Goal: Find specific page/section: Find specific page/section

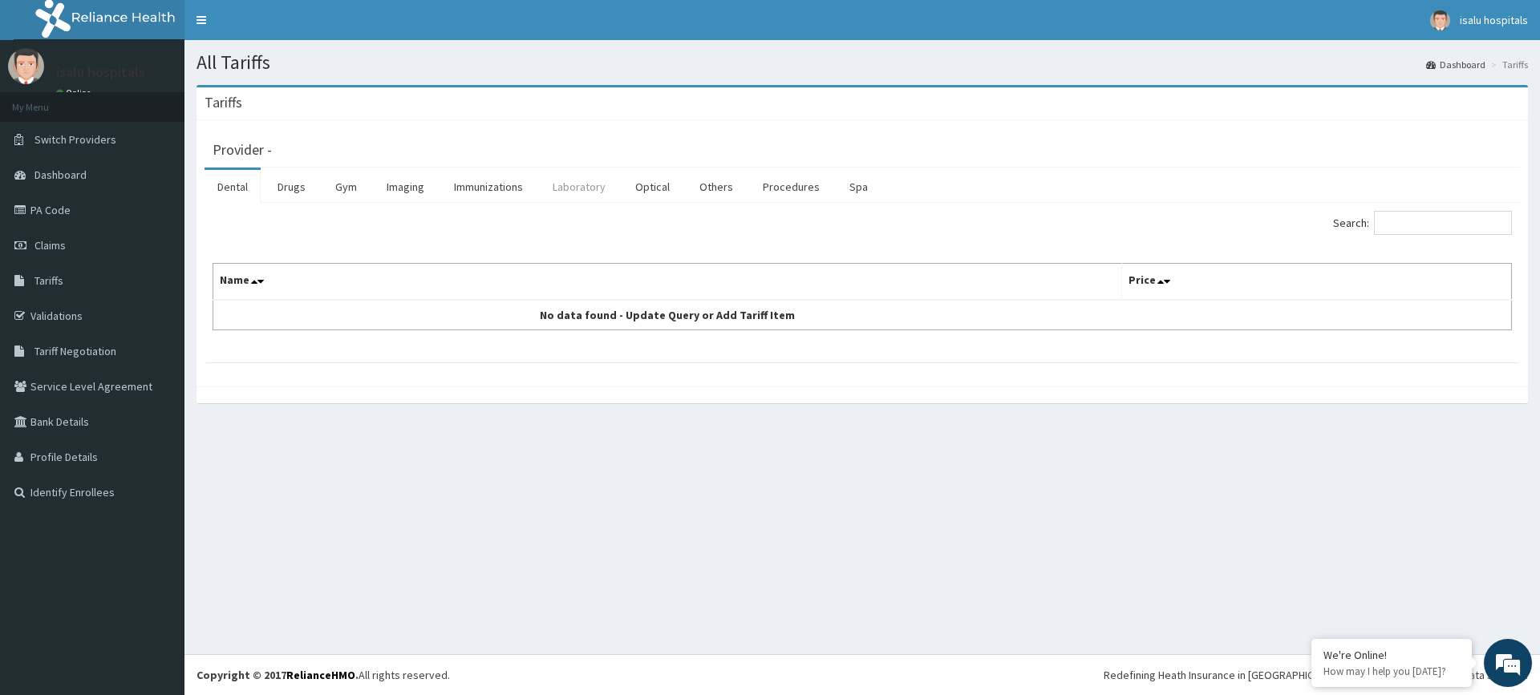
click at [561, 180] on link "Laboratory" at bounding box center [579, 187] width 79 height 34
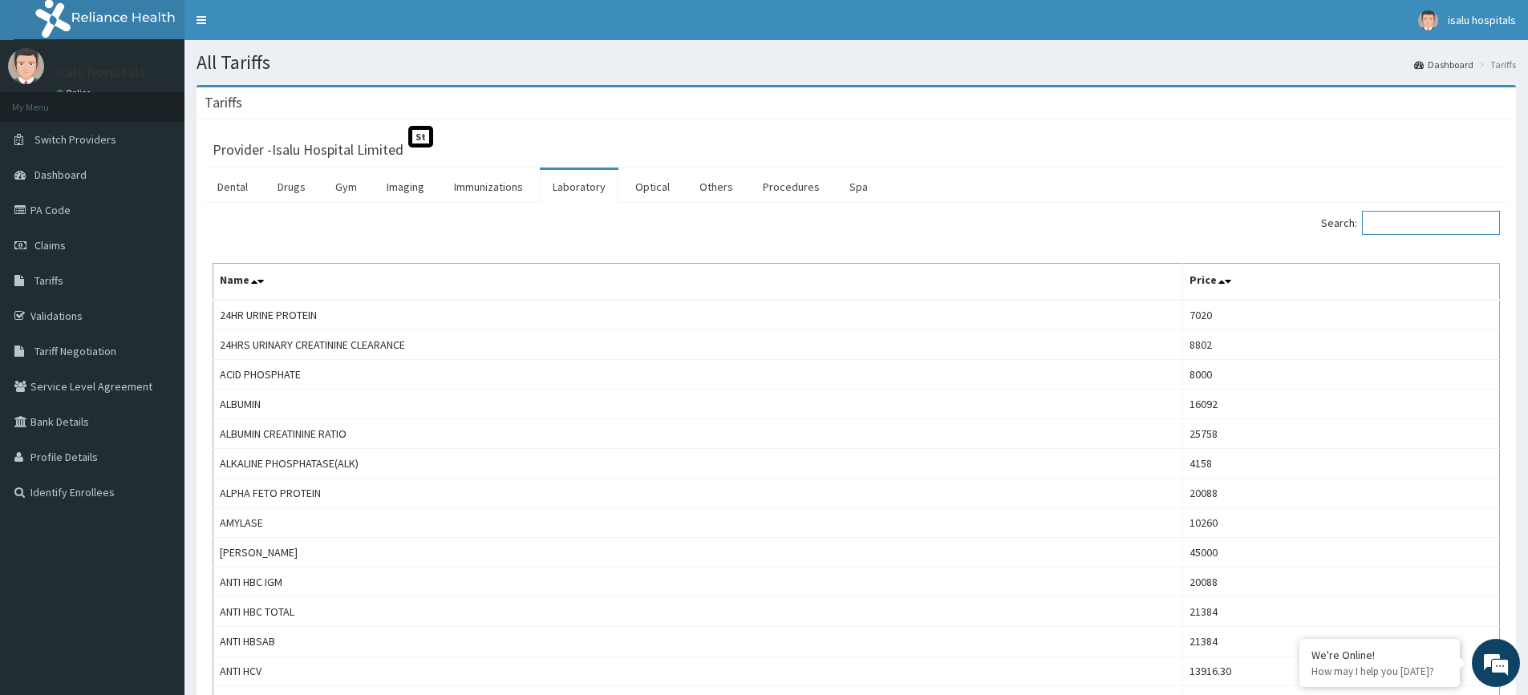
click at [1422, 226] on input "Search:" at bounding box center [1431, 223] width 138 height 24
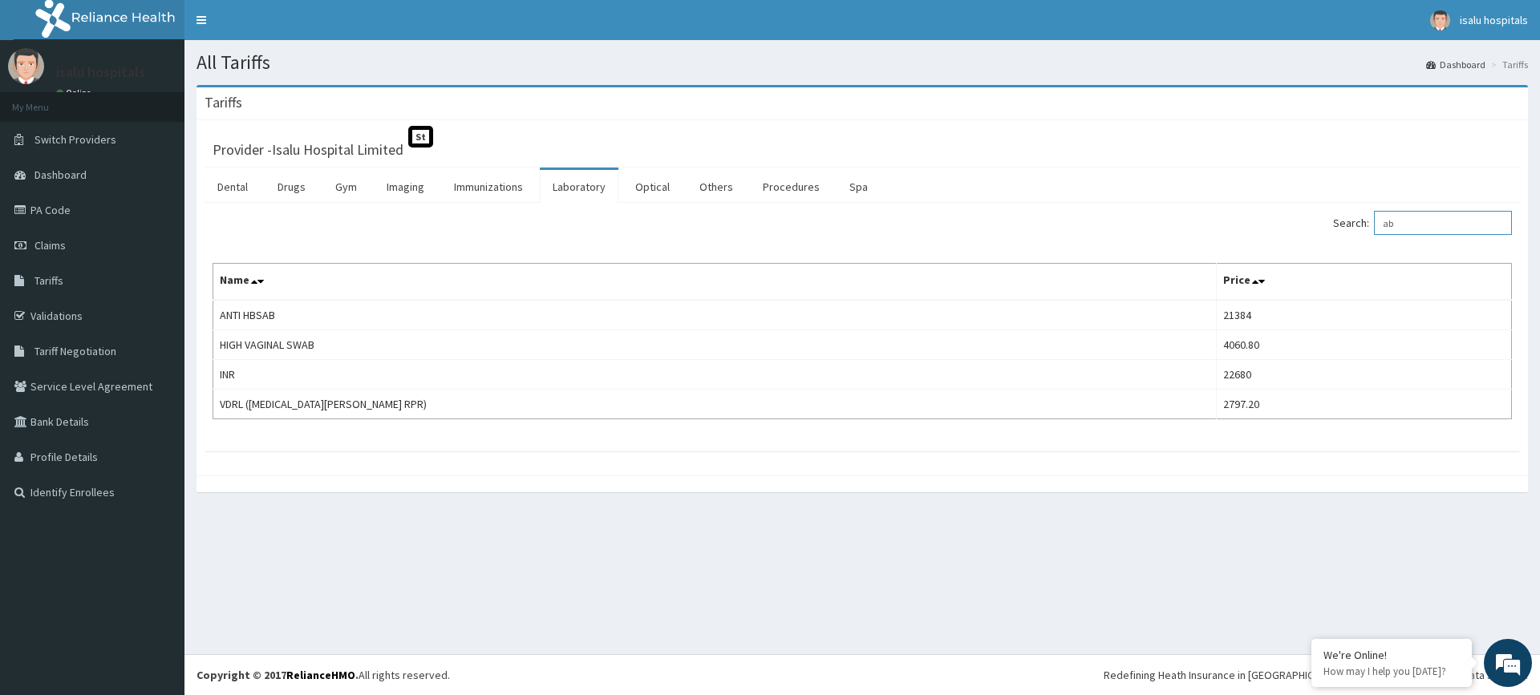
type input "a"
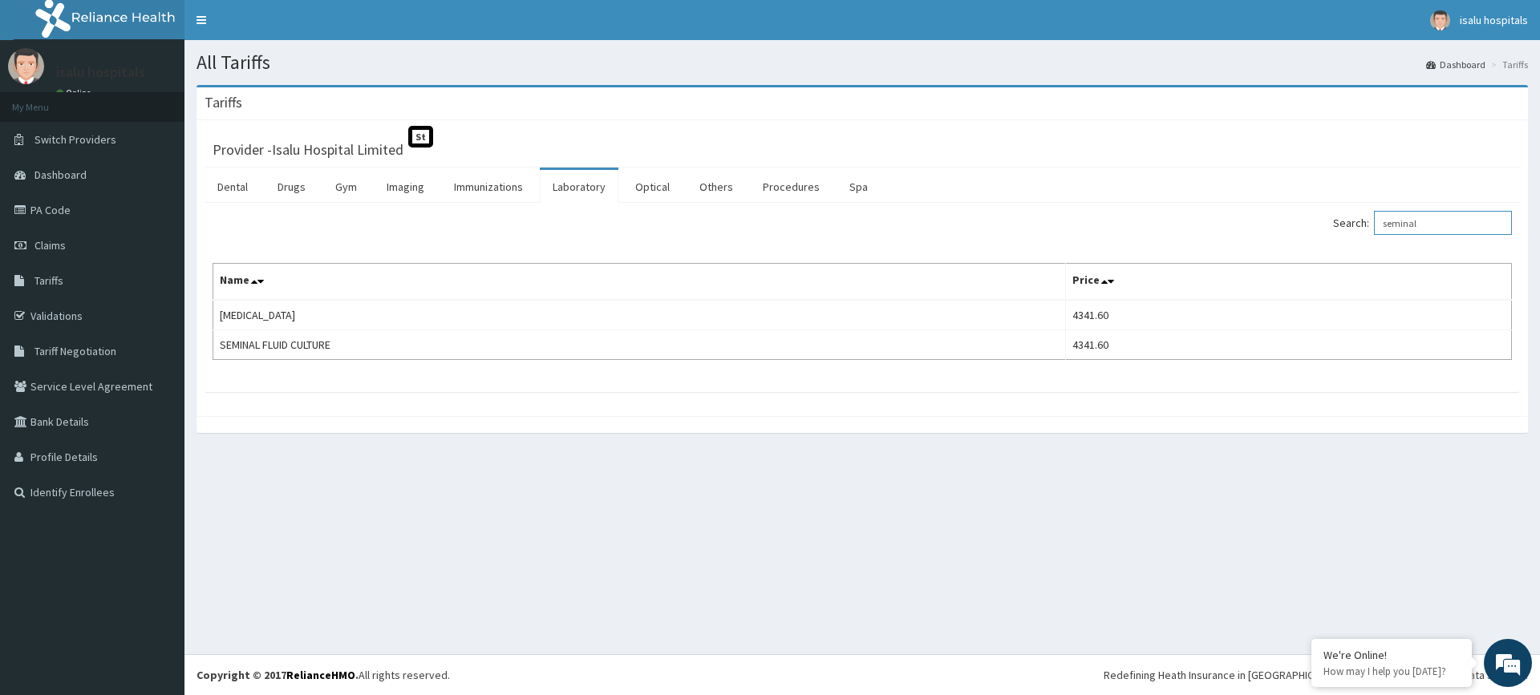
click at [1429, 215] on input "seminal" at bounding box center [1443, 223] width 138 height 24
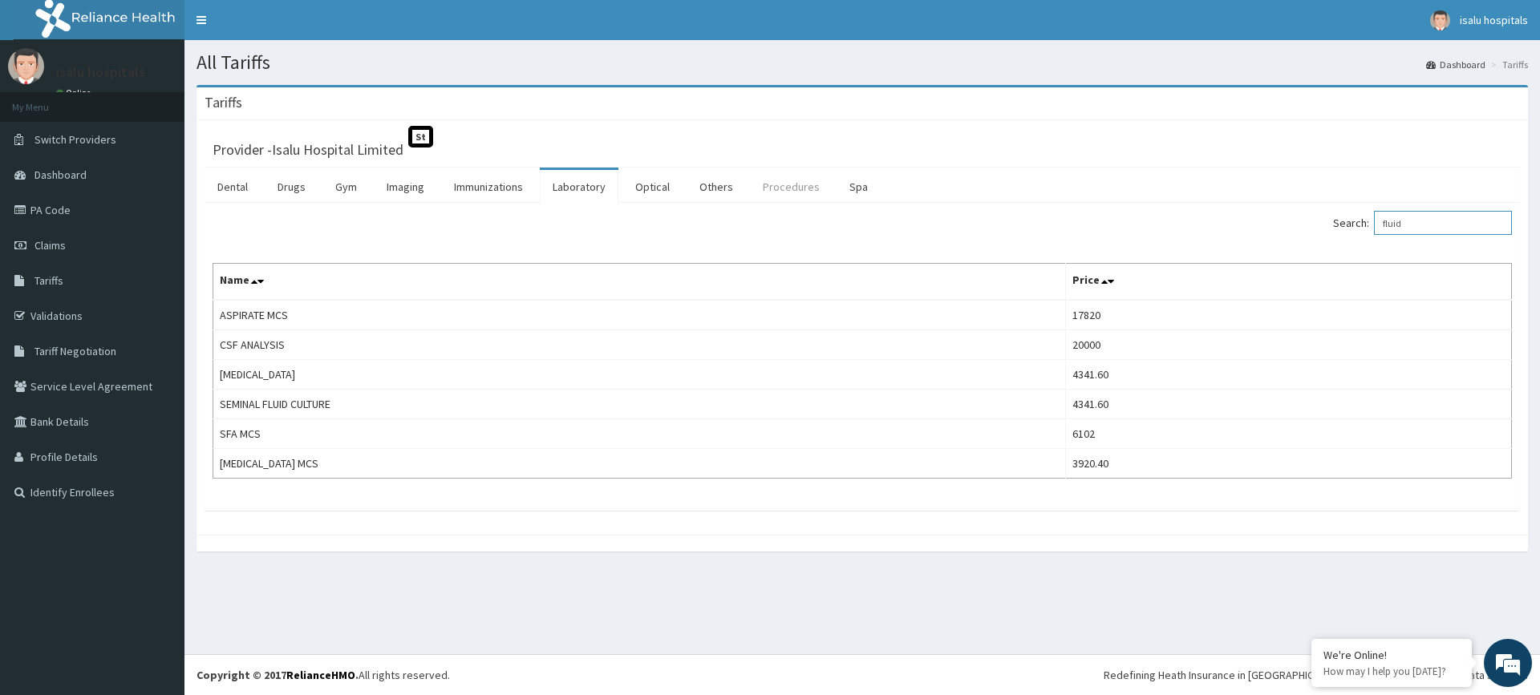
type input "fluid"
click at [802, 193] on link "Procedures" at bounding box center [791, 187] width 83 height 34
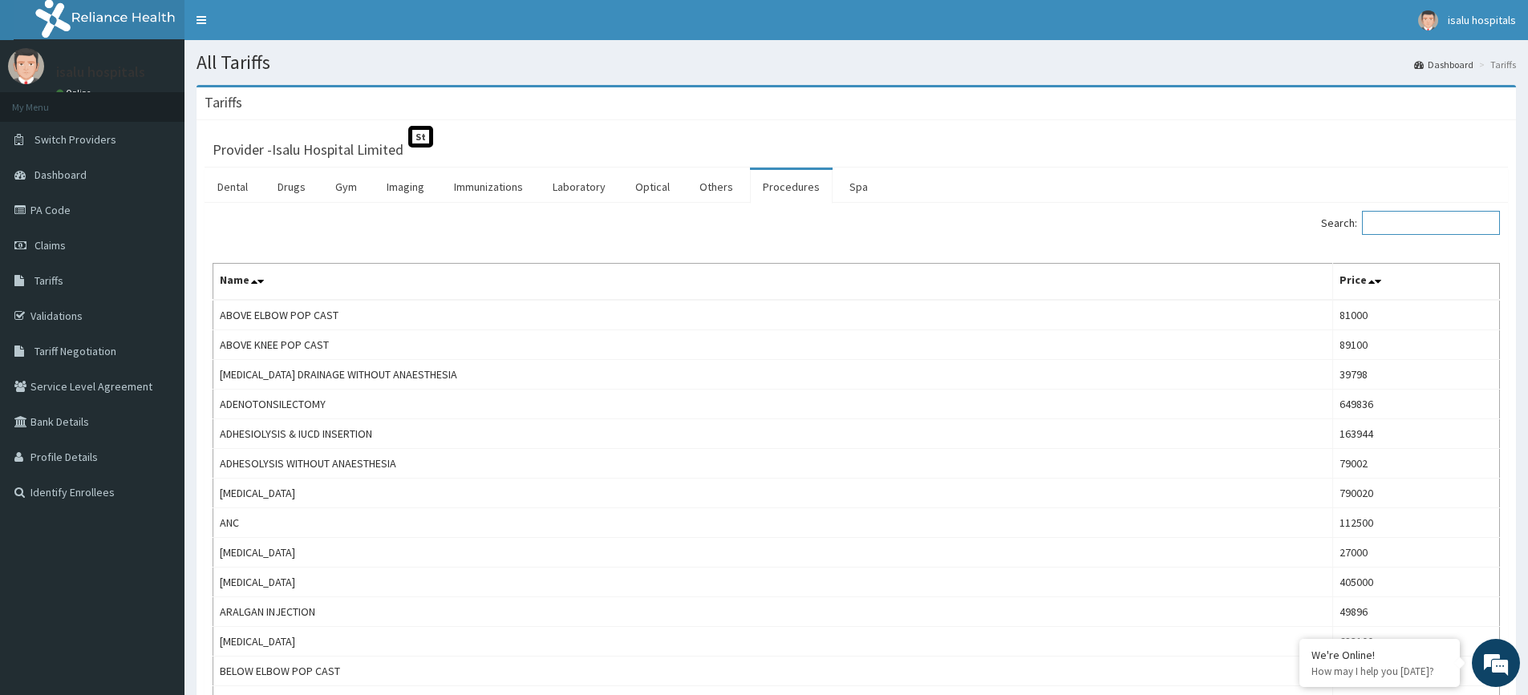
click at [1436, 221] on input "Search:" at bounding box center [1431, 223] width 138 height 24
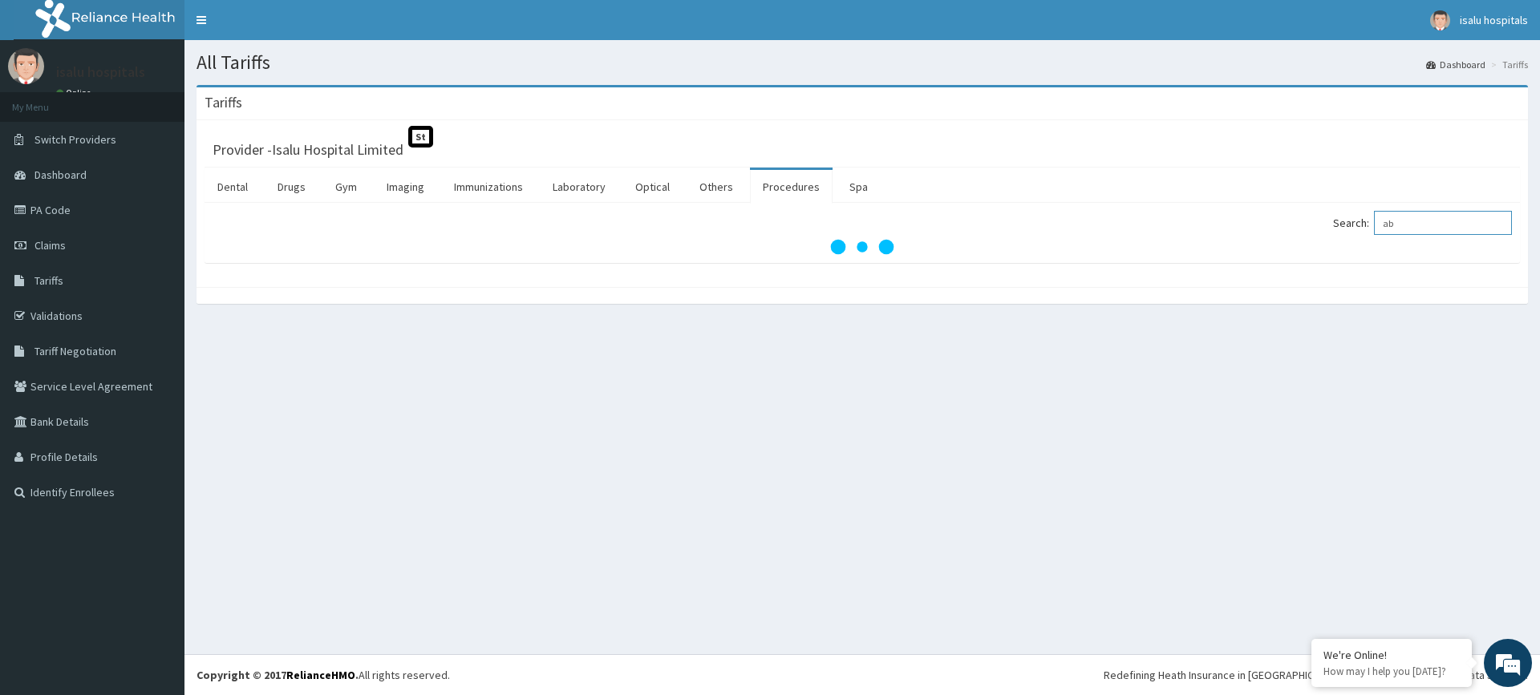
type input "a"
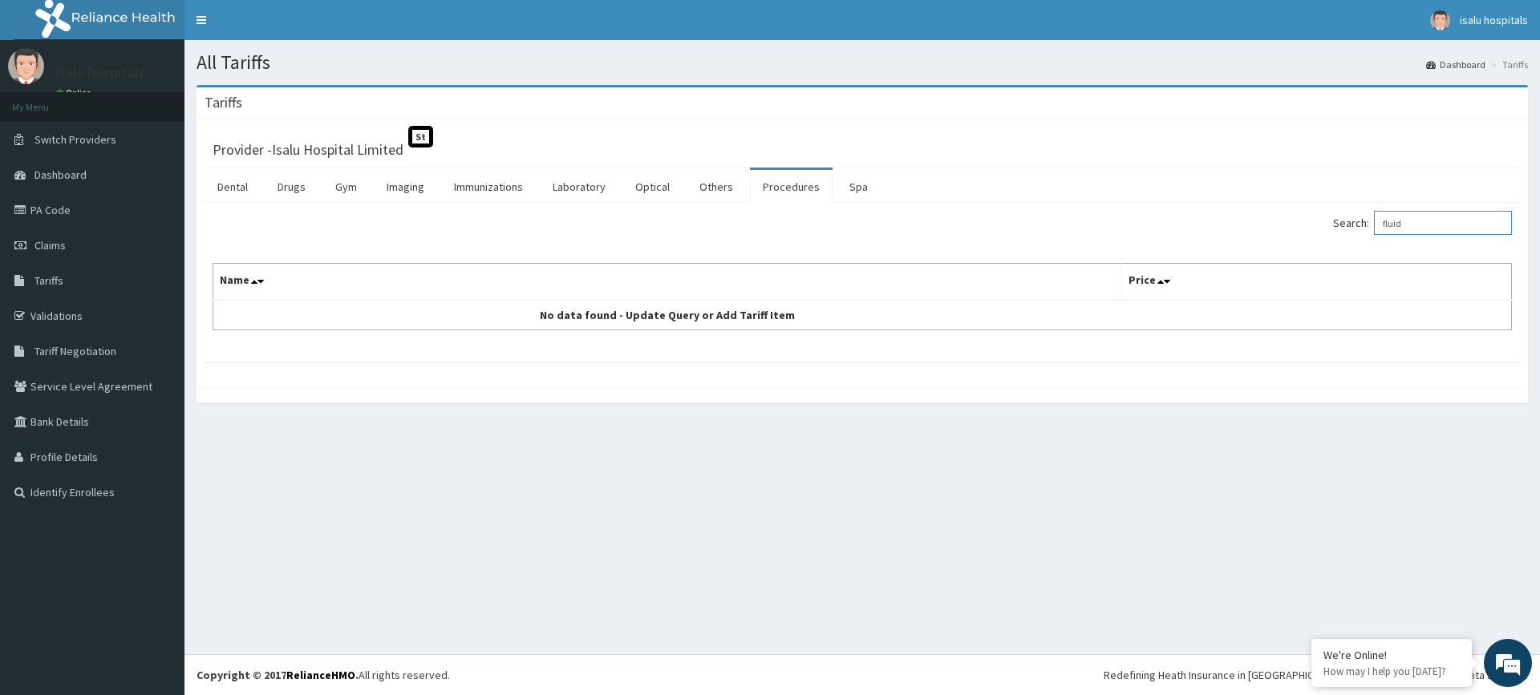
click at [1422, 221] on input "fluid" at bounding box center [1443, 223] width 138 height 24
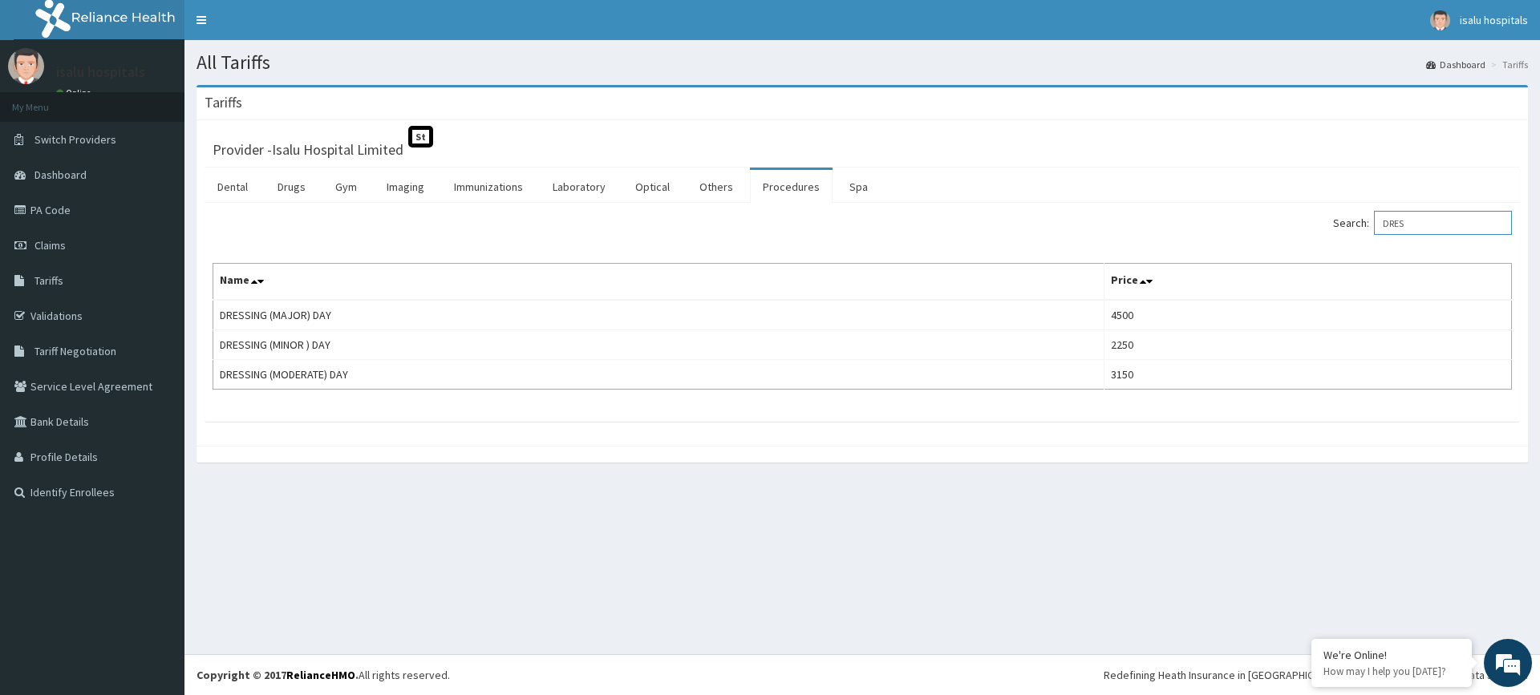
type input "DRES"
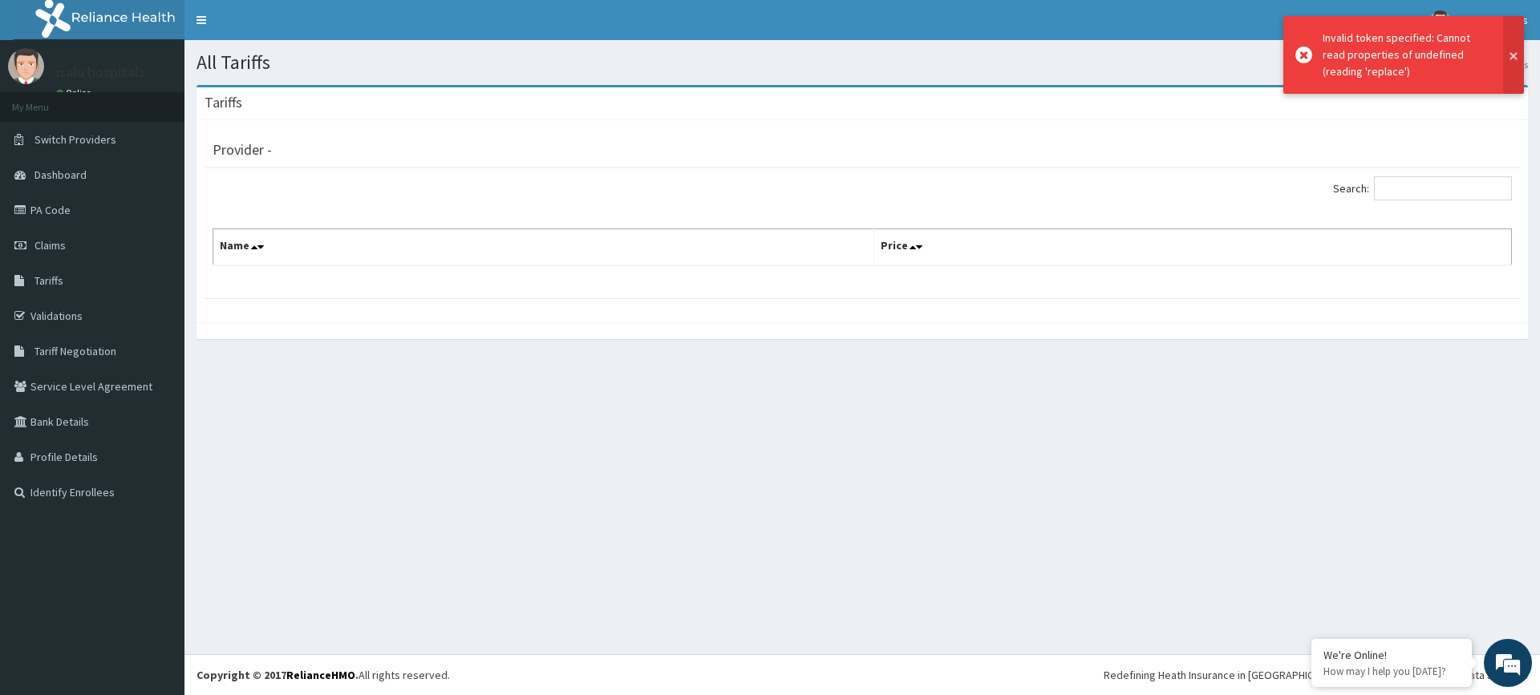
click at [1514, 56] on button at bounding box center [1513, 55] width 21 height 78
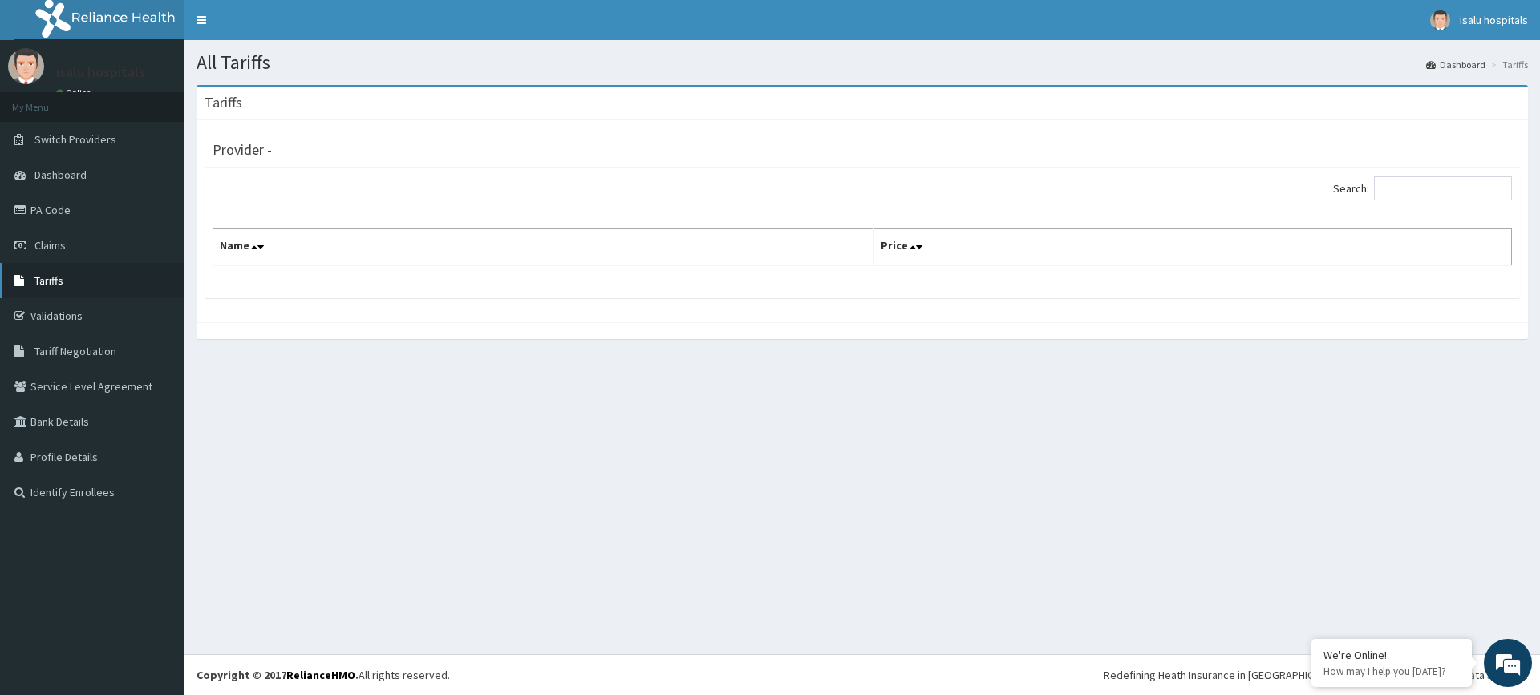
click at [39, 279] on span "Tariffs" at bounding box center [48, 281] width 29 height 14
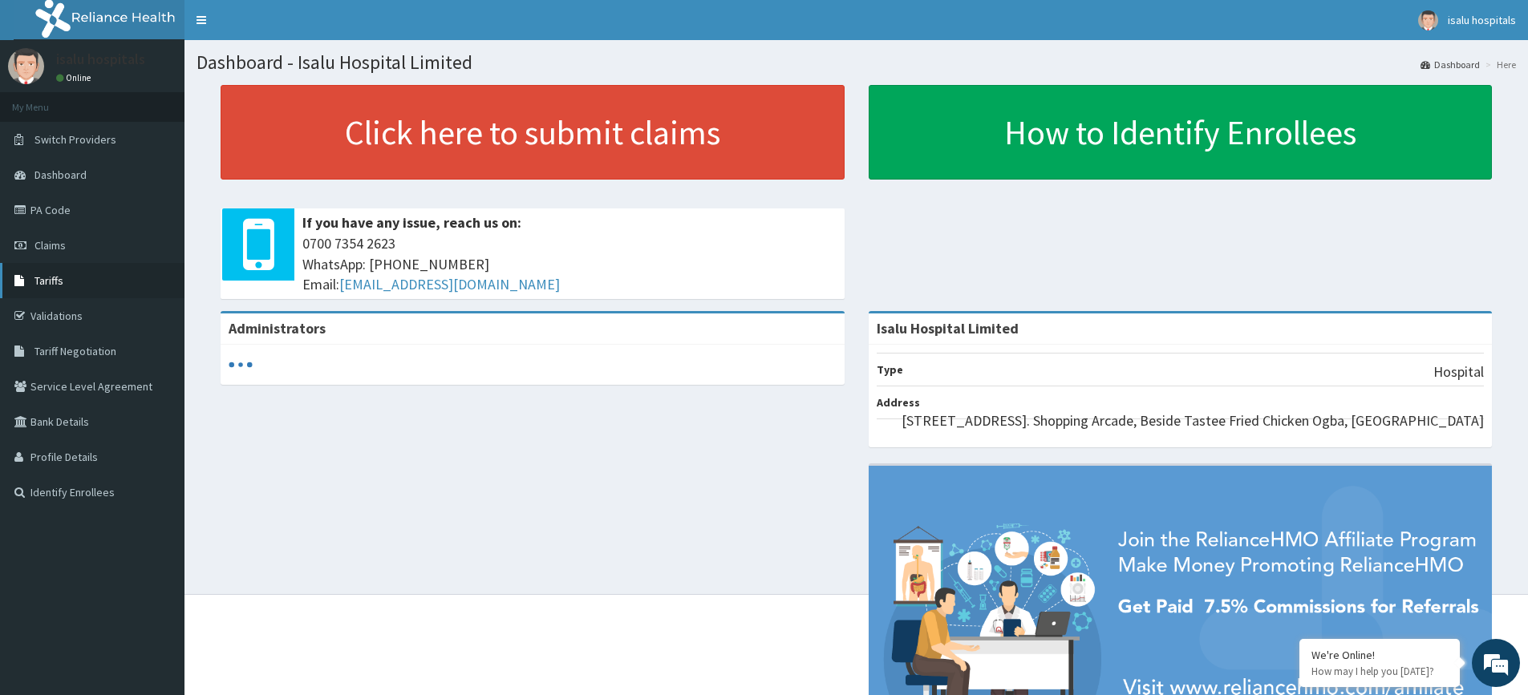
click at [55, 280] on span "Tariffs" at bounding box center [48, 281] width 29 height 14
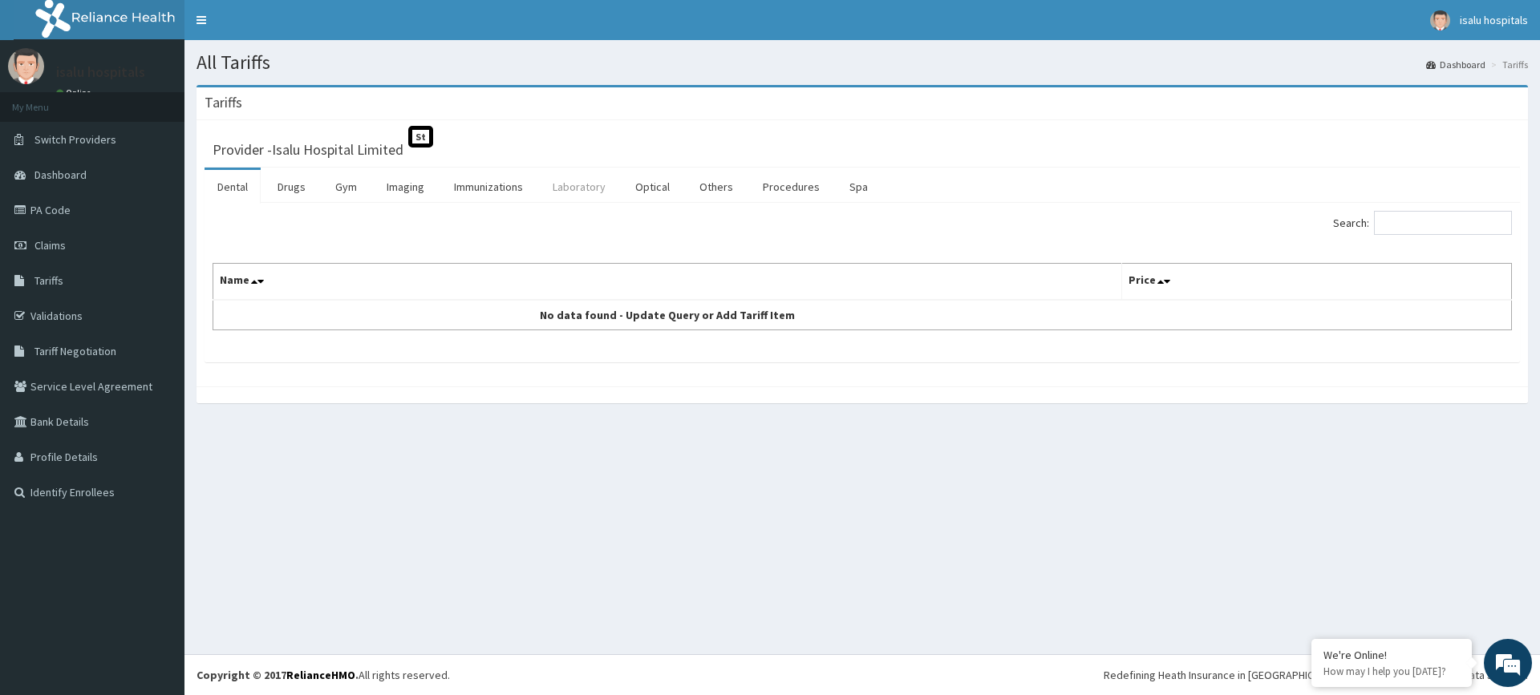
click at [581, 187] on link "Laboratory" at bounding box center [579, 187] width 79 height 34
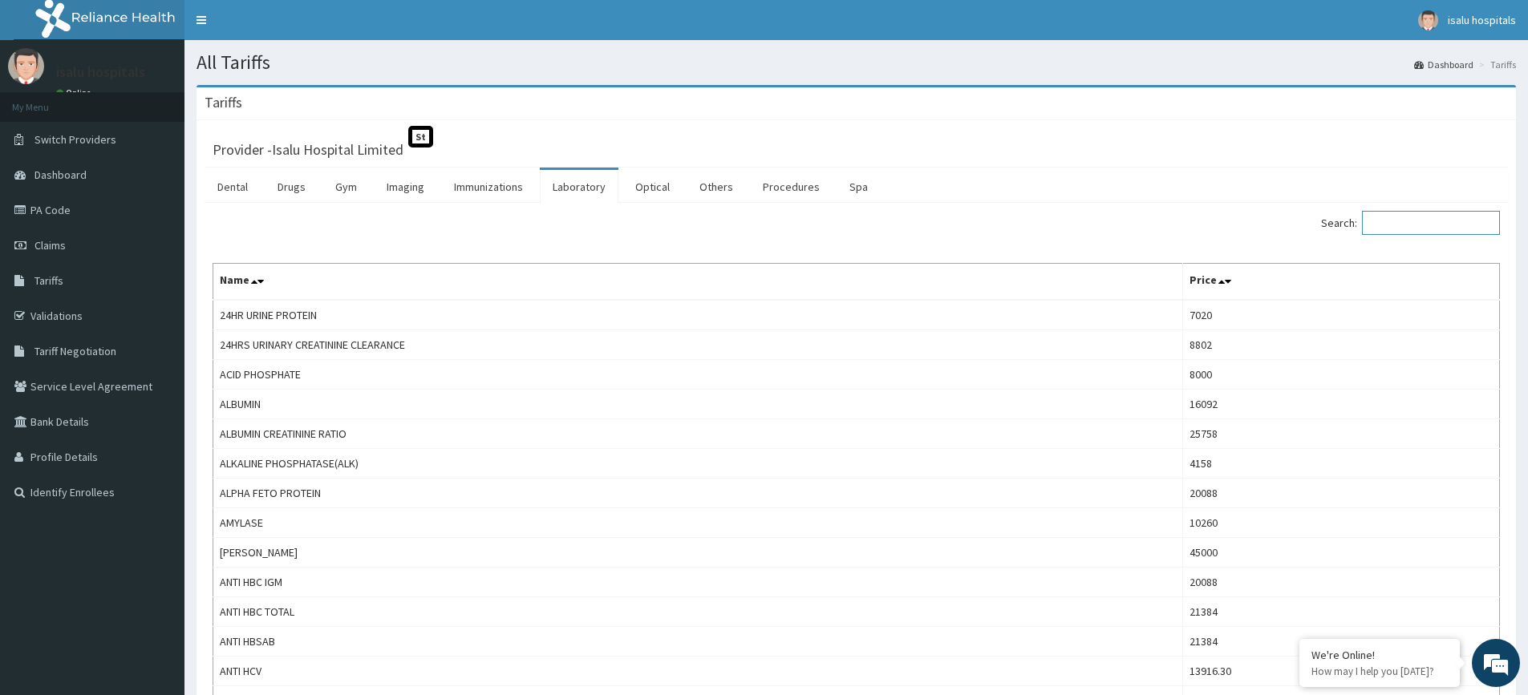
click at [1431, 229] on input "Search:" at bounding box center [1431, 223] width 138 height 24
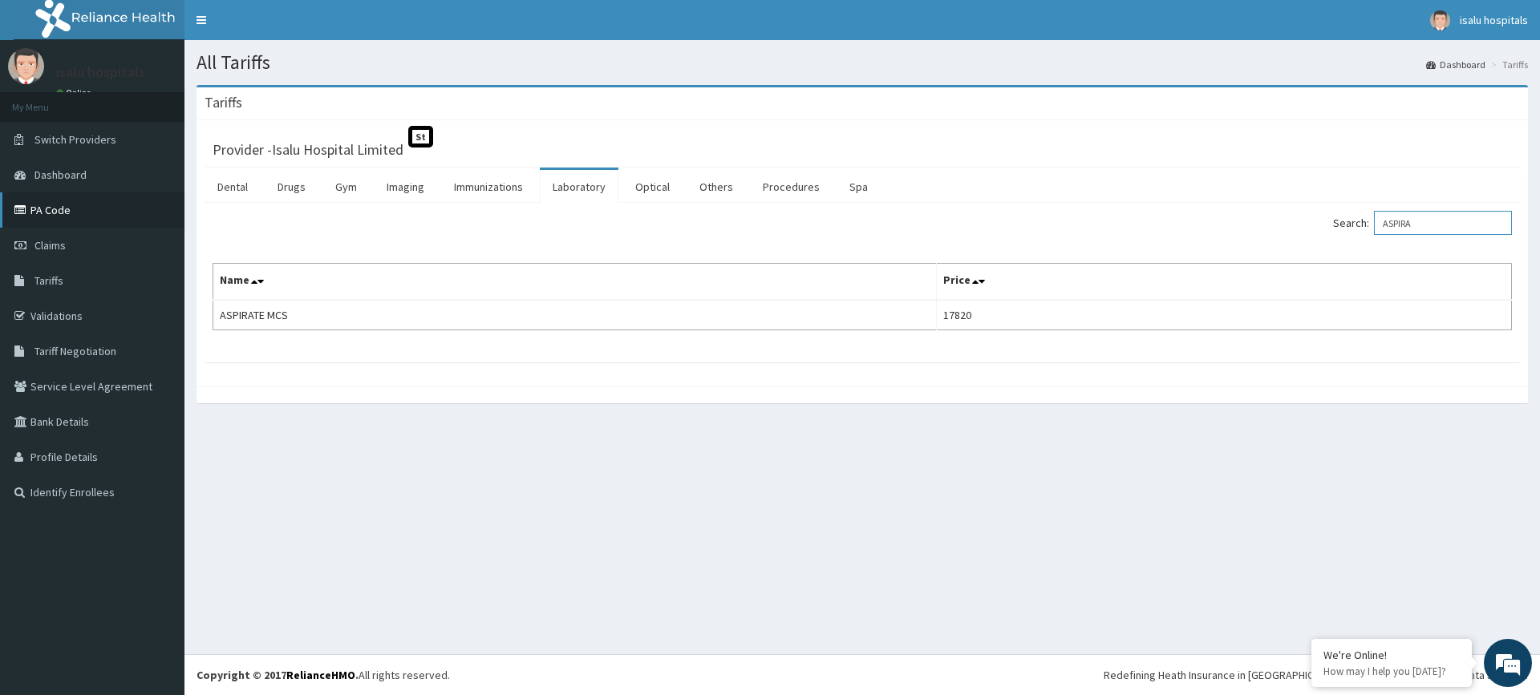
type input "ASPIRA"
click at [73, 215] on link "PA Code" at bounding box center [92, 209] width 184 height 35
